Goal: Task Accomplishment & Management: Manage account settings

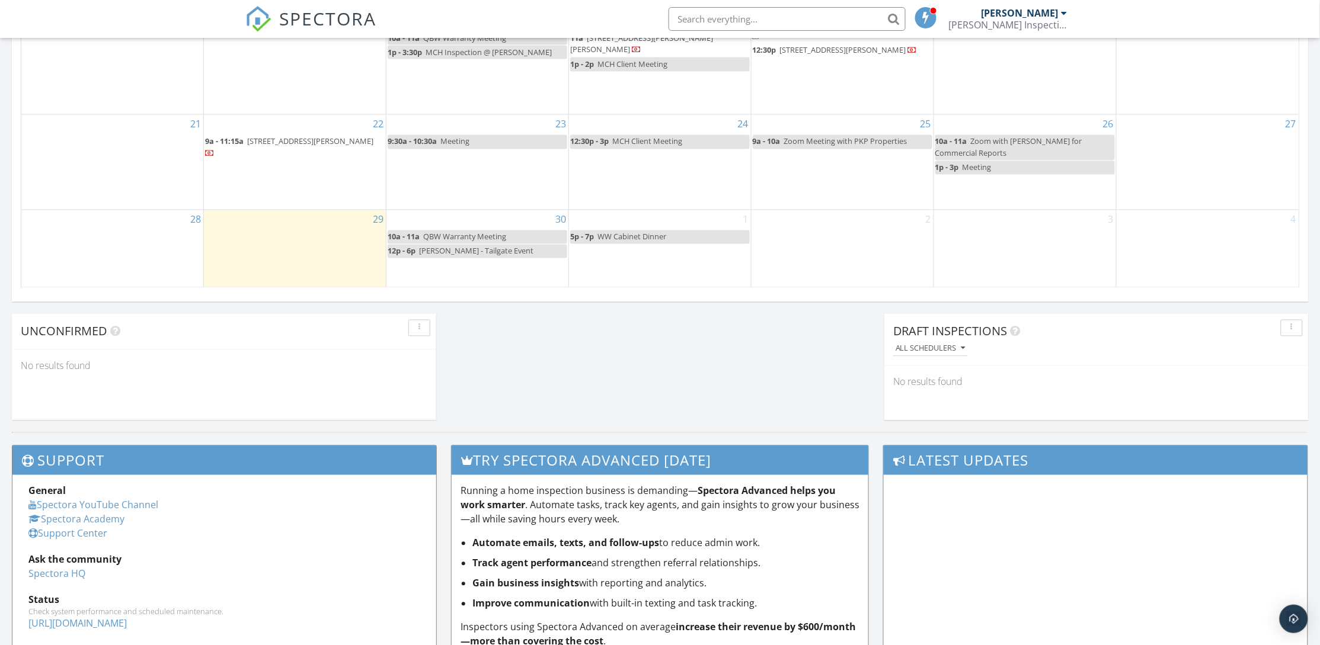
scroll to position [1105, 1347]
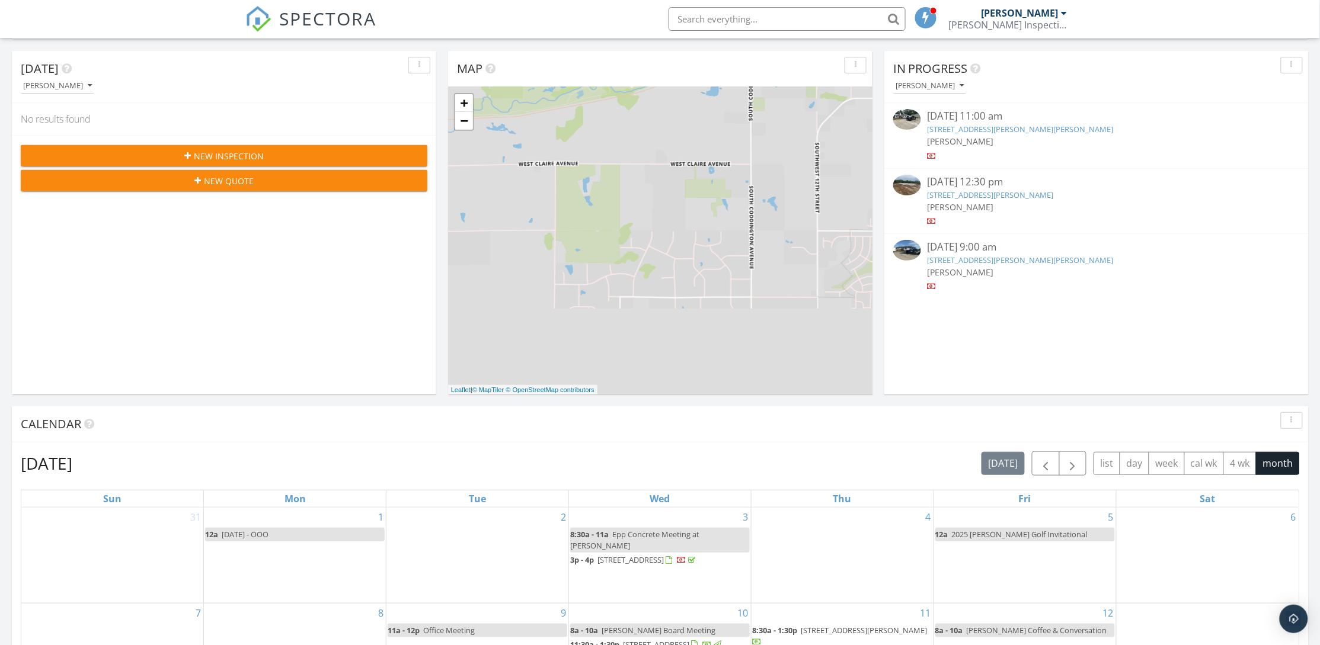
scroll to position [158, 0]
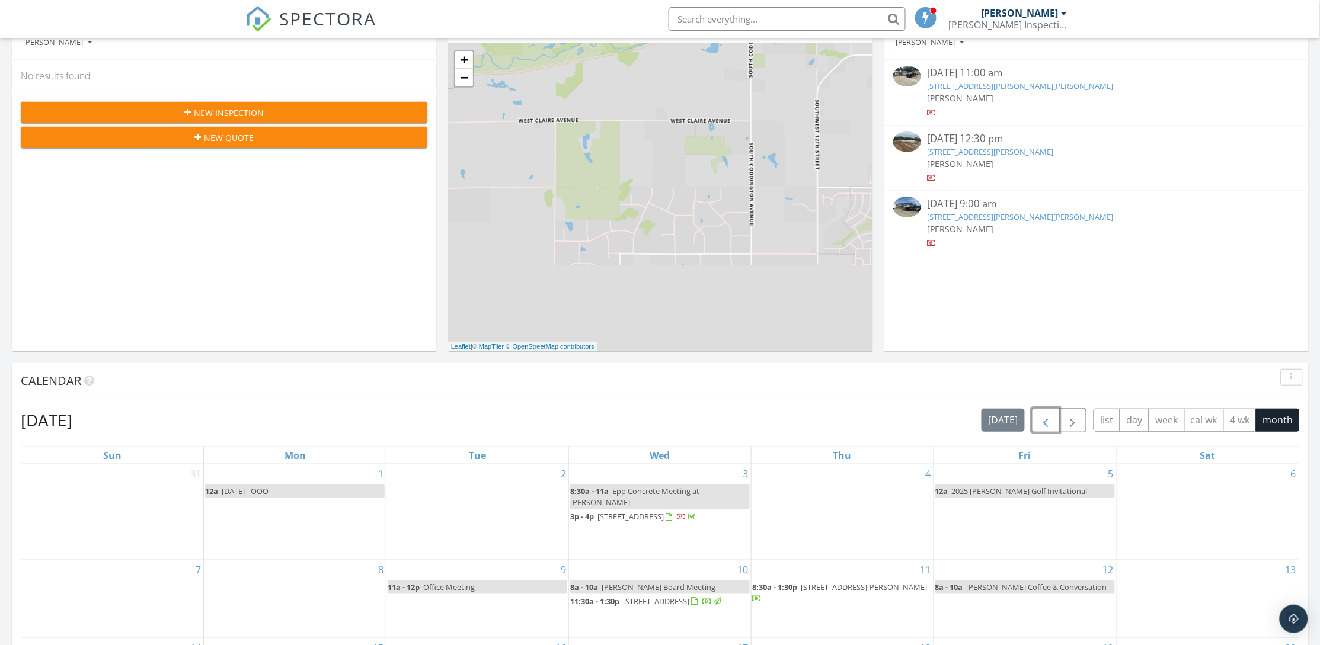
drag, startPoint x: 1041, startPoint y: 425, endPoint x: 1033, endPoint y: 427, distance: 8.6
click at [1041, 425] on span "button" at bounding box center [1045, 421] width 14 height 14
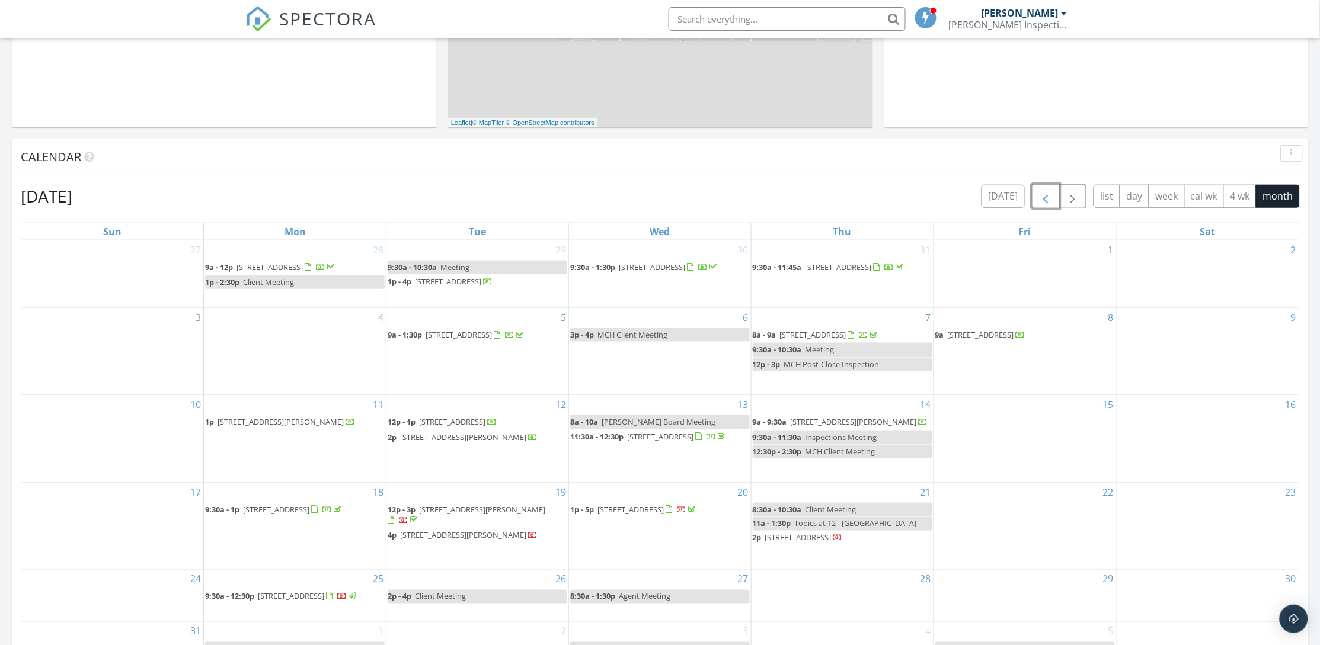
scroll to position [425, 0]
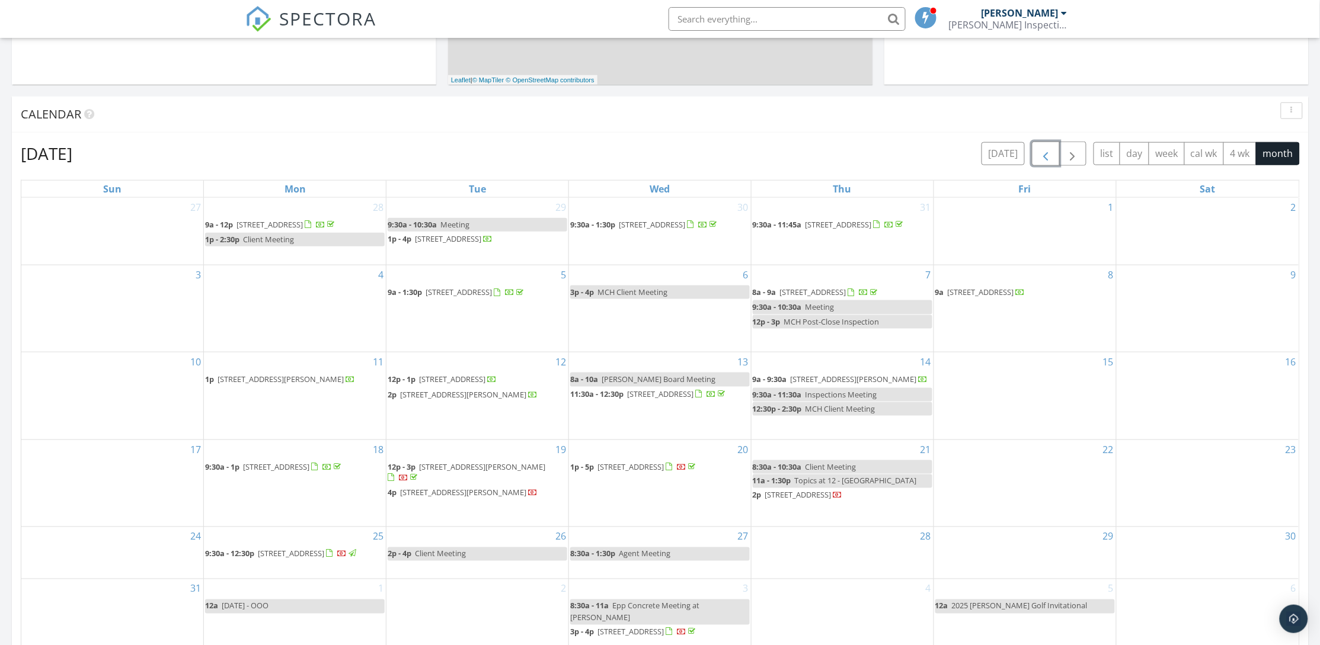
click at [1044, 156] on span "button" at bounding box center [1045, 154] width 14 height 14
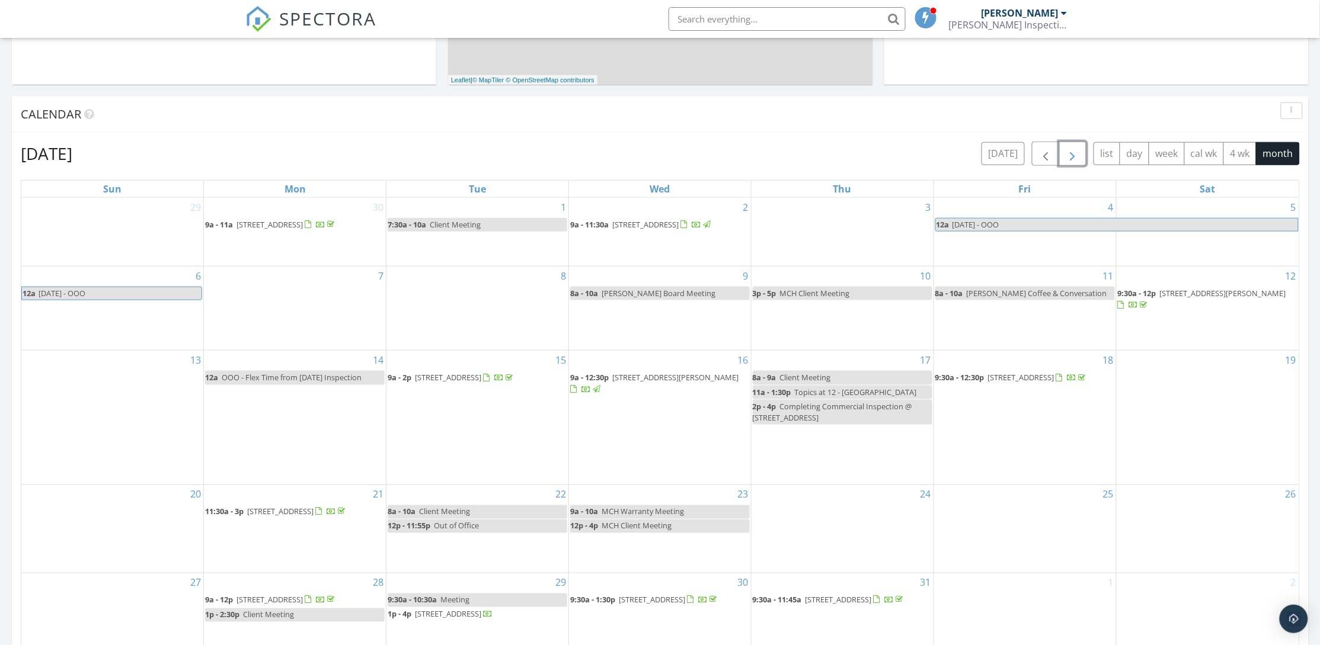
click at [1067, 156] on span "button" at bounding box center [1073, 154] width 14 height 14
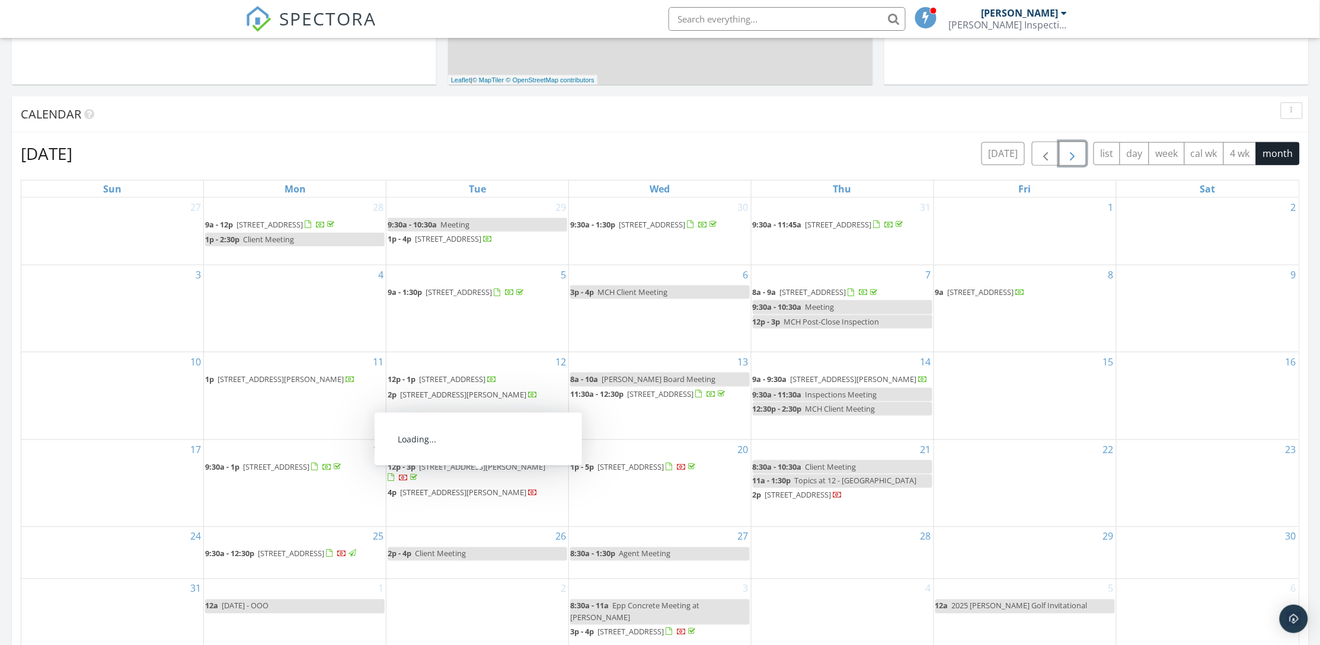
click at [497, 488] on span "730 Cottonwood St, Brainard 68626" at bounding box center [463, 493] width 126 height 11
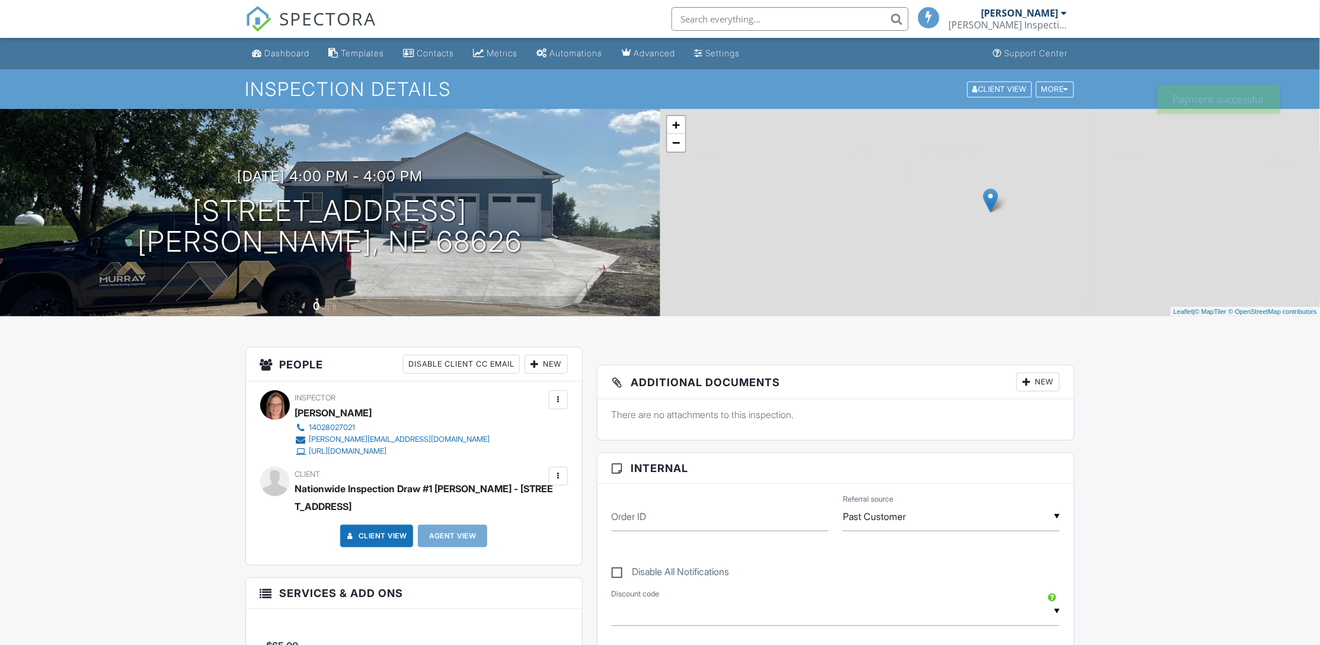
drag, startPoint x: 295, startPoint y: 53, endPoint x: 959, endPoint y: 536, distance: 821.4
click at [295, 52] on div "Dashboard" at bounding box center [287, 53] width 45 height 10
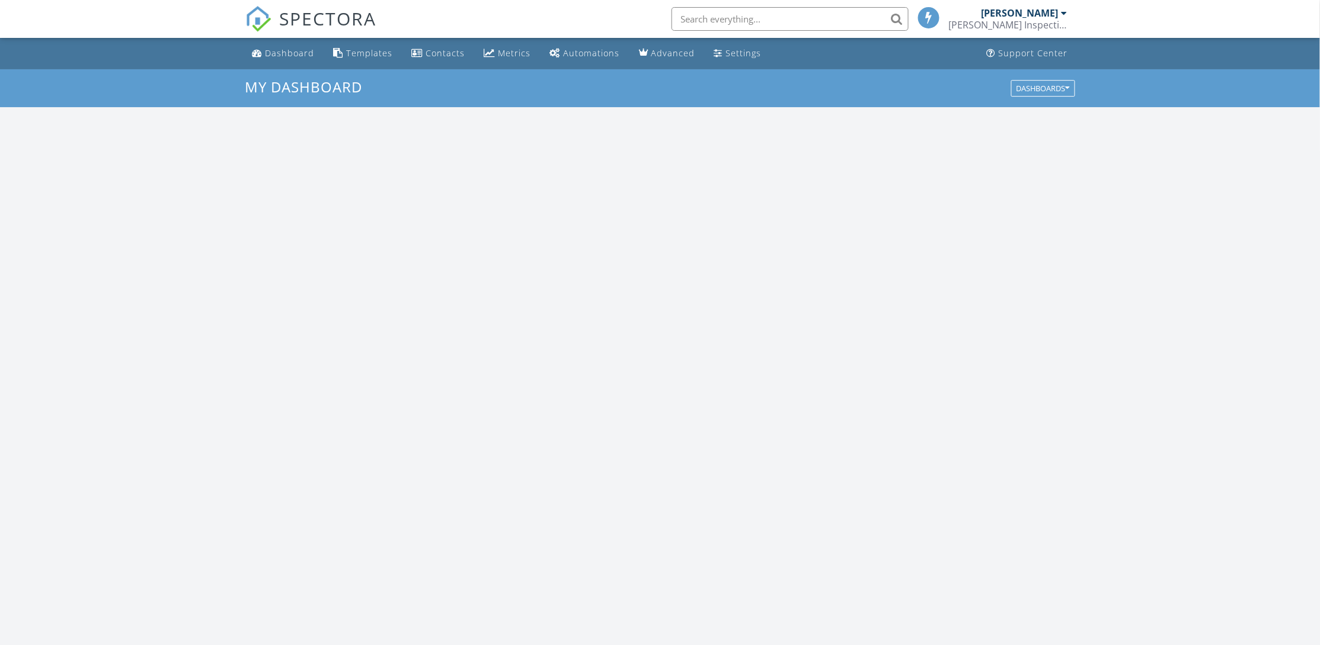
scroll to position [1105, 1347]
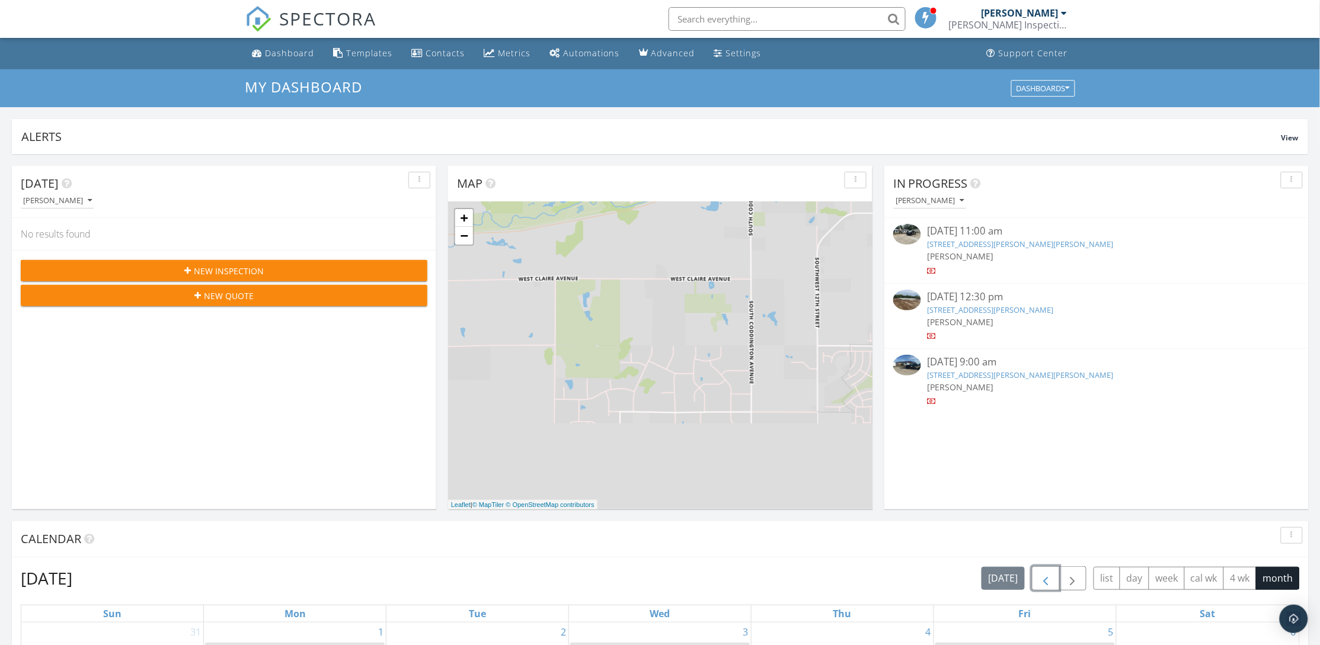
click at [1048, 586] on span "button" at bounding box center [1045, 579] width 14 height 14
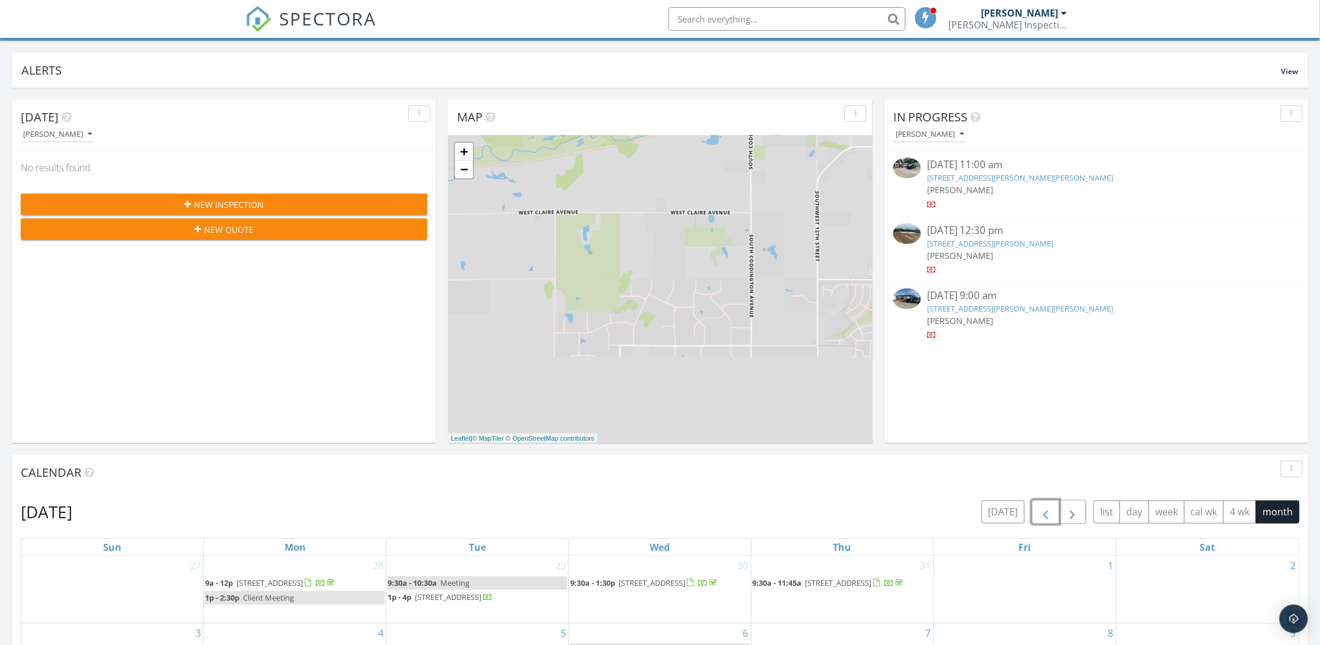
scroll to position [444, 0]
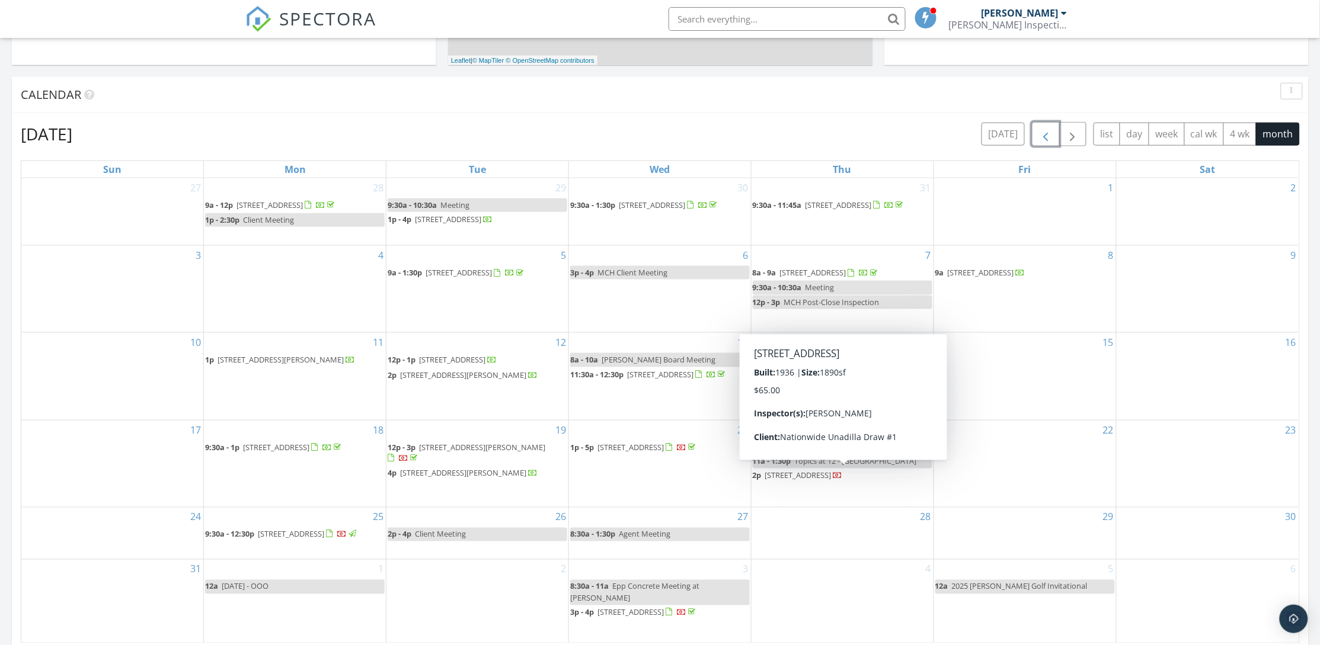
click at [831, 481] on span "1552 C Rd, Unadilla 68454" at bounding box center [798, 476] width 66 height 11
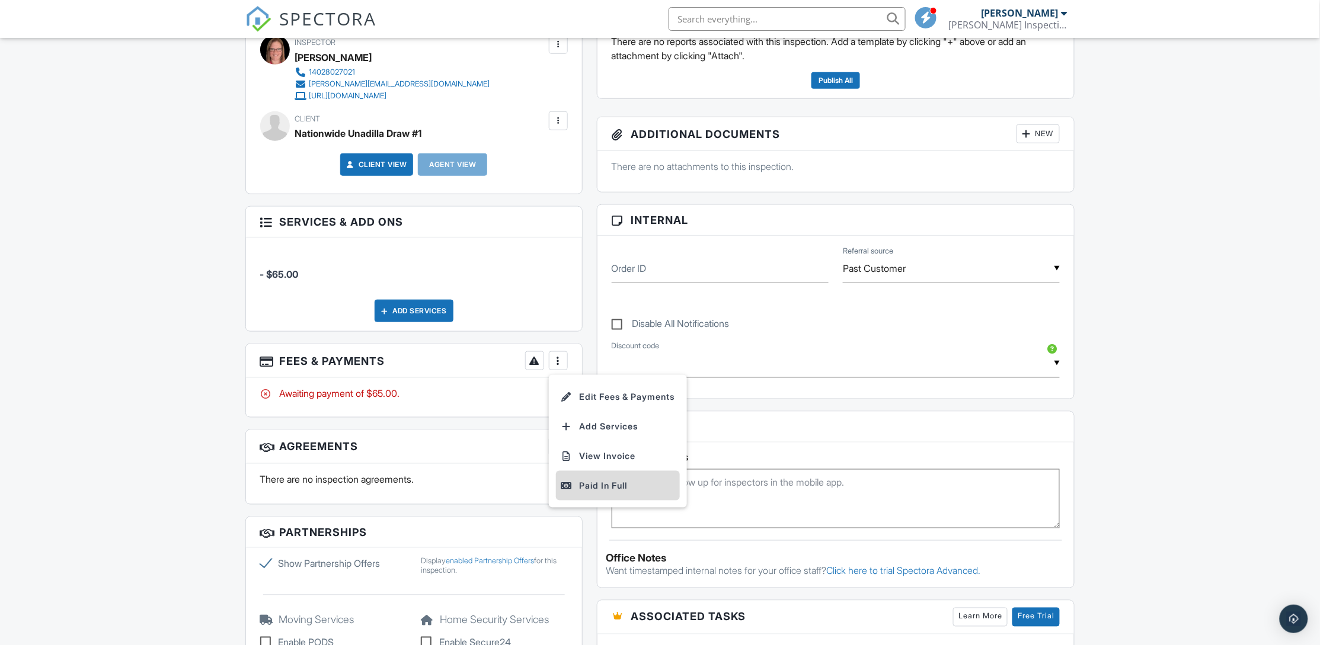
click at [593, 492] on div "Paid In Full" at bounding box center [618, 486] width 114 height 14
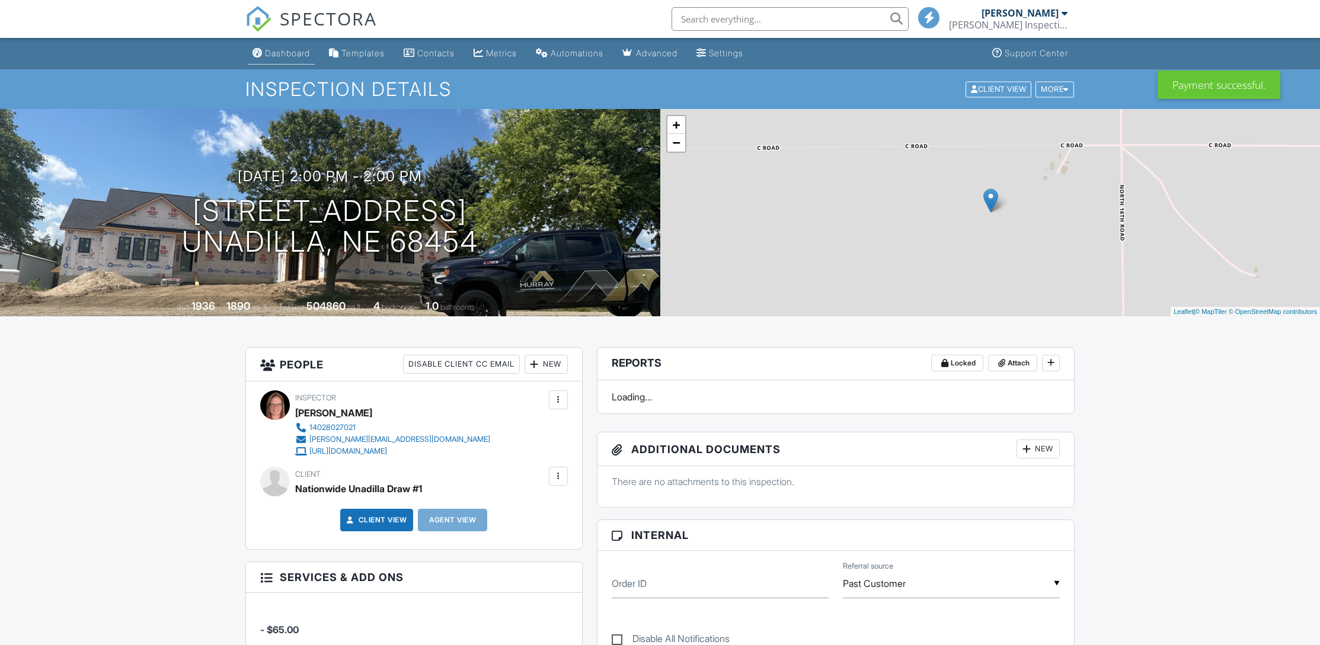
click at [276, 46] on link "Dashboard" at bounding box center [281, 54] width 67 height 22
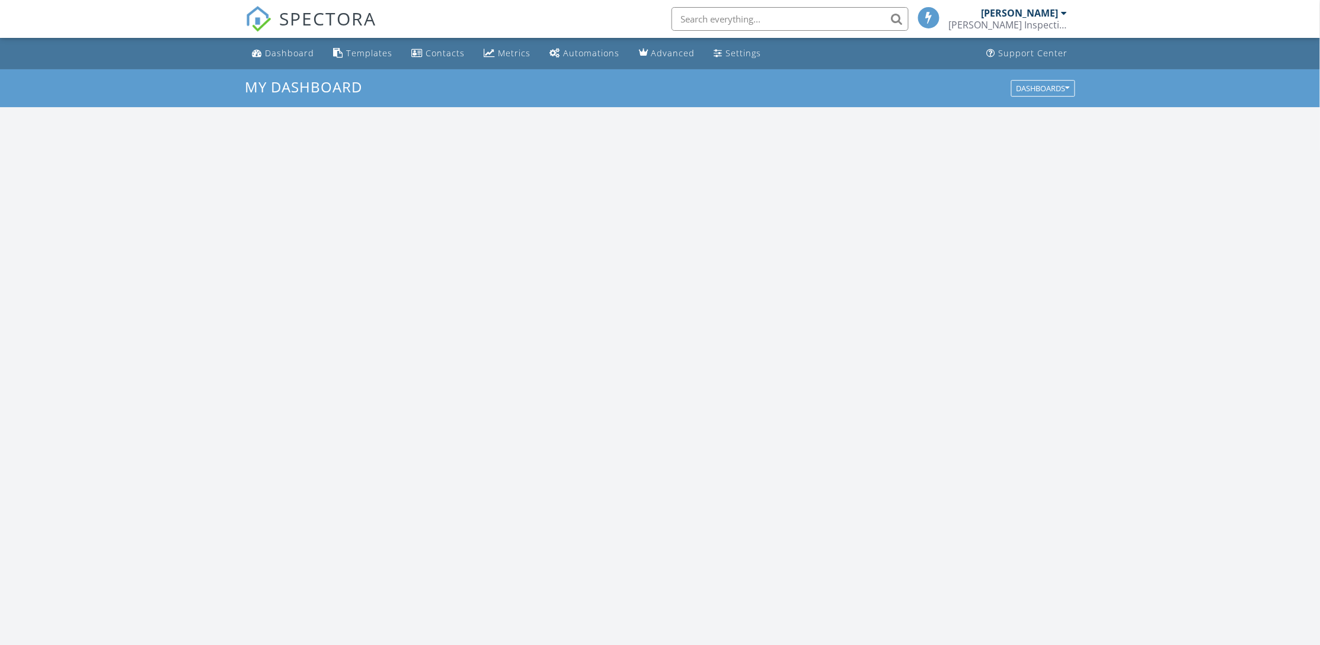
scroll to position [1105, 1347]
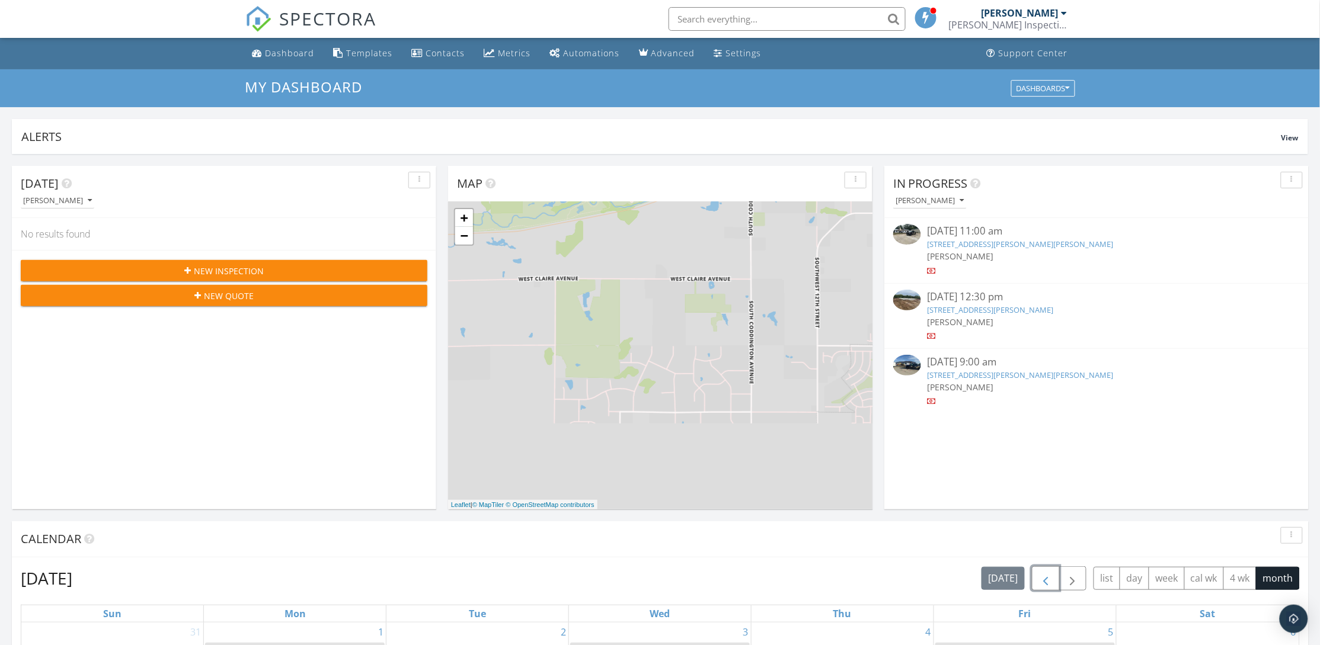
click at [1033, 577] on button "button" at bounding box center [1046, 579] width 28 height 24
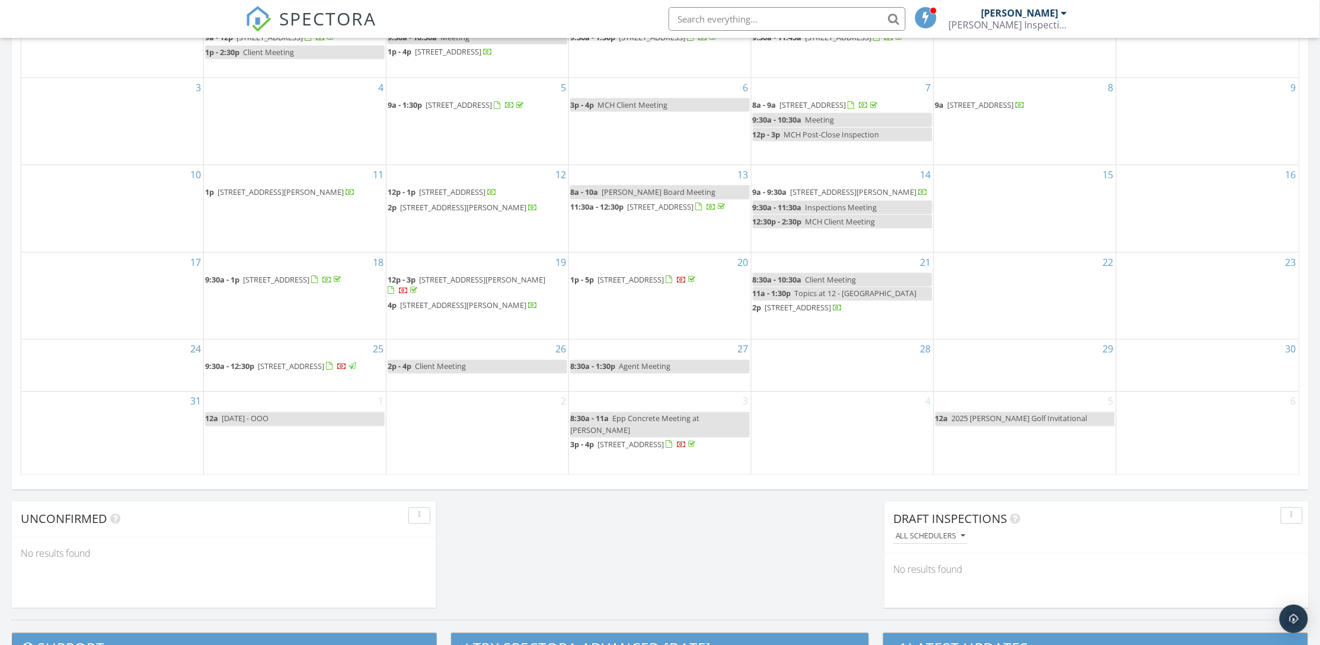
scroll to position [622, 0]
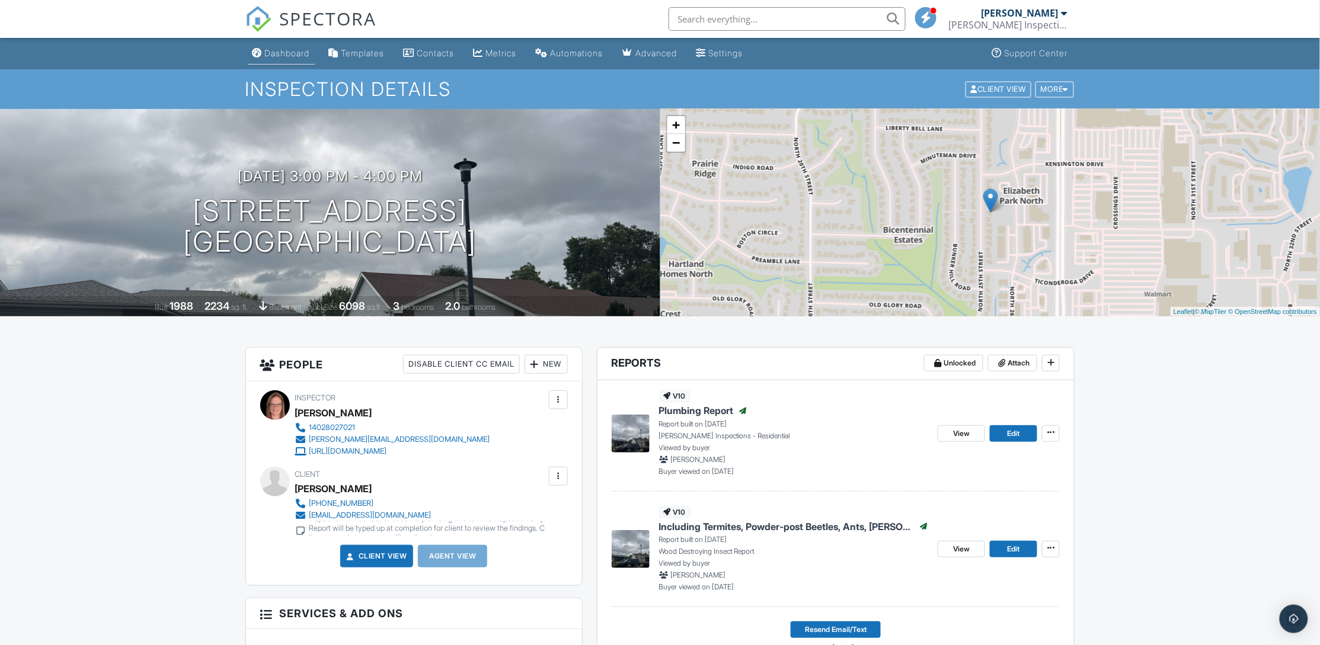
click at [285, 51] on div "Dashboard" at bounding box center [287, 53] width 45 height 10
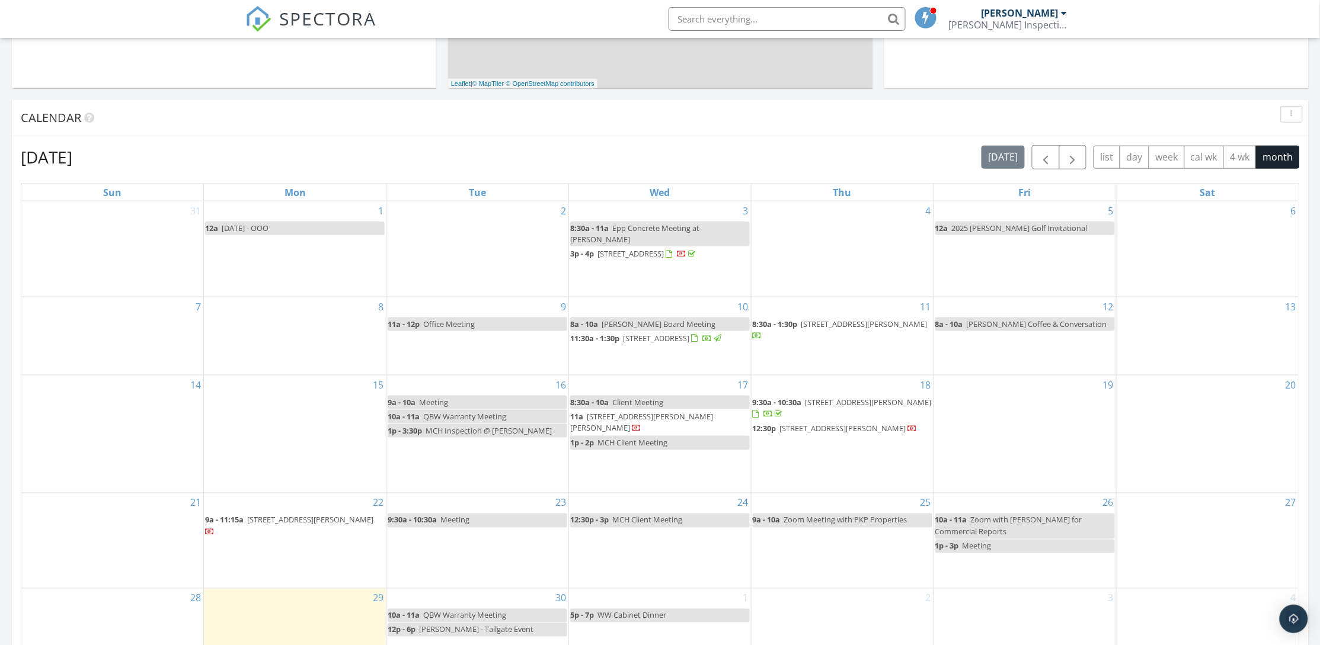
scroll to position [533, 0]
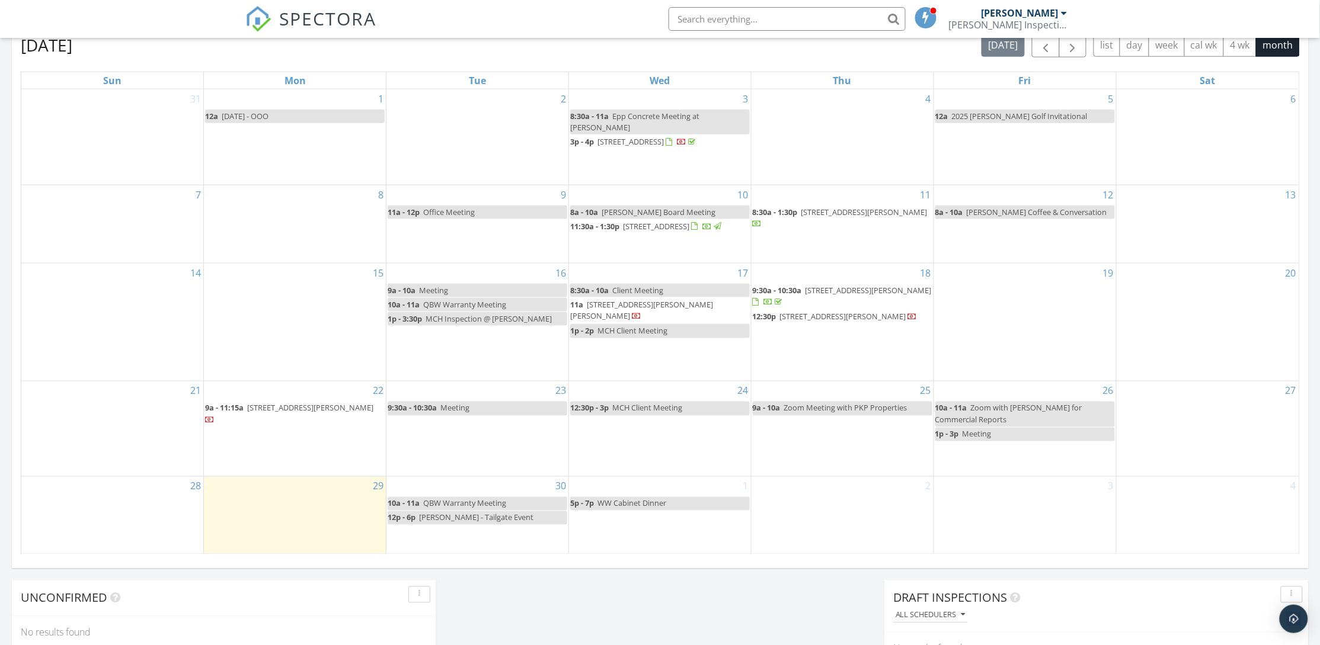
click at [774, 596] on div "[DATE] [PERSON_NAME] No results found New Inspection New Quote Map + − Leaflet …" at bounding box center [660, 160] width 1320 height 1079
